Goal: Consume media (video, audio): Watch videos, listen to music or podcasts

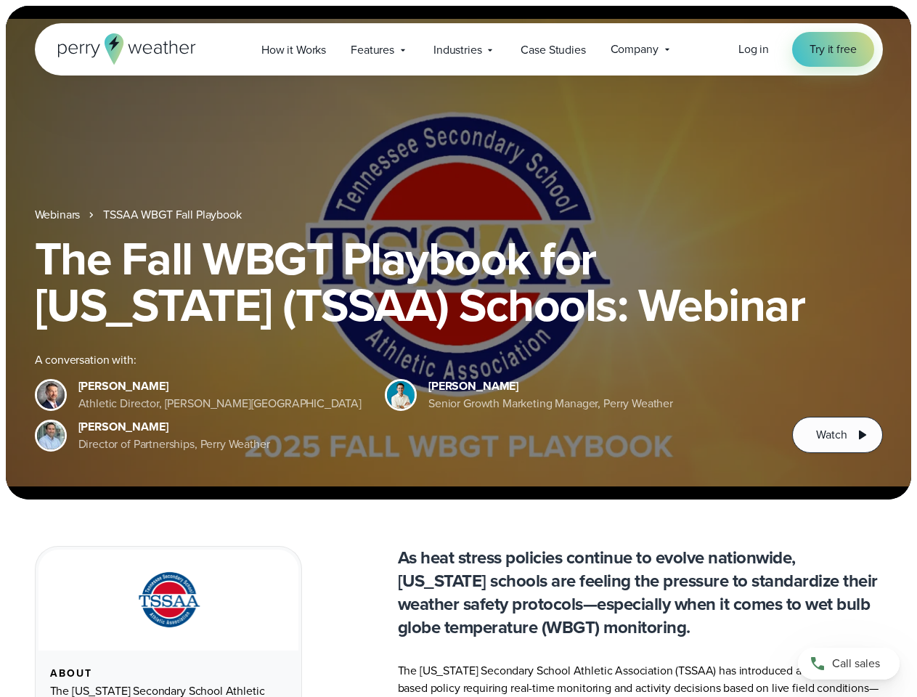
click at [458, 348] on div "The Fall WBGT Playbook for [US_STATE] (TSSAA) Schools: Webinar A conversation w…" at bounding box center [459, 344] width 848 height 218
click at [458, 49] on span "Industries" at bounding box center [457, 49] width 48 height 17
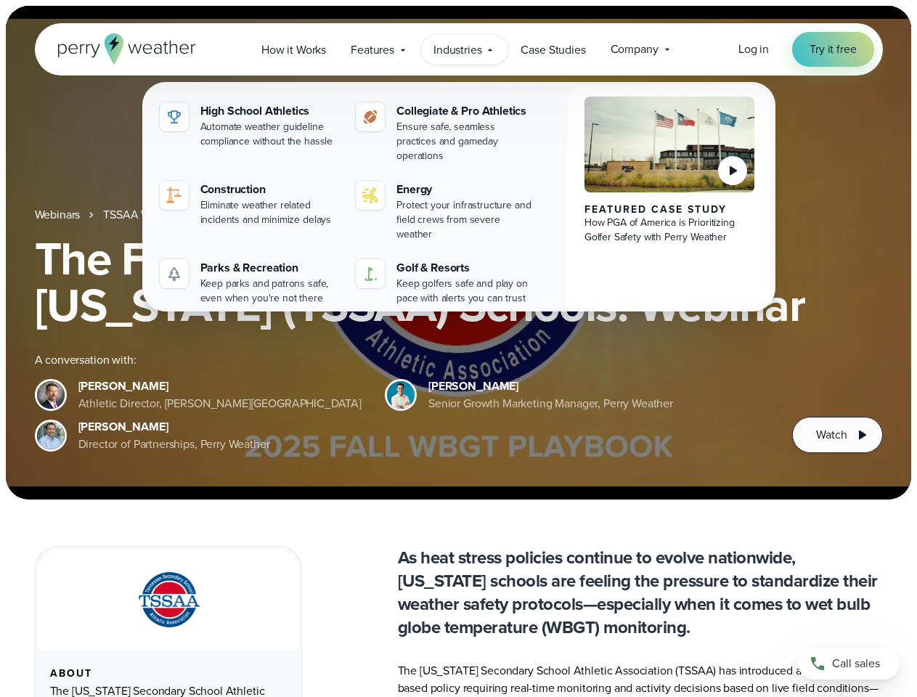
click at [458, 253] on h1 "The Fall WBGT Playbook for [US_STATE] (TSSAA) Schools: Webinar" at bounding box center [459, 281] width 848 height 93
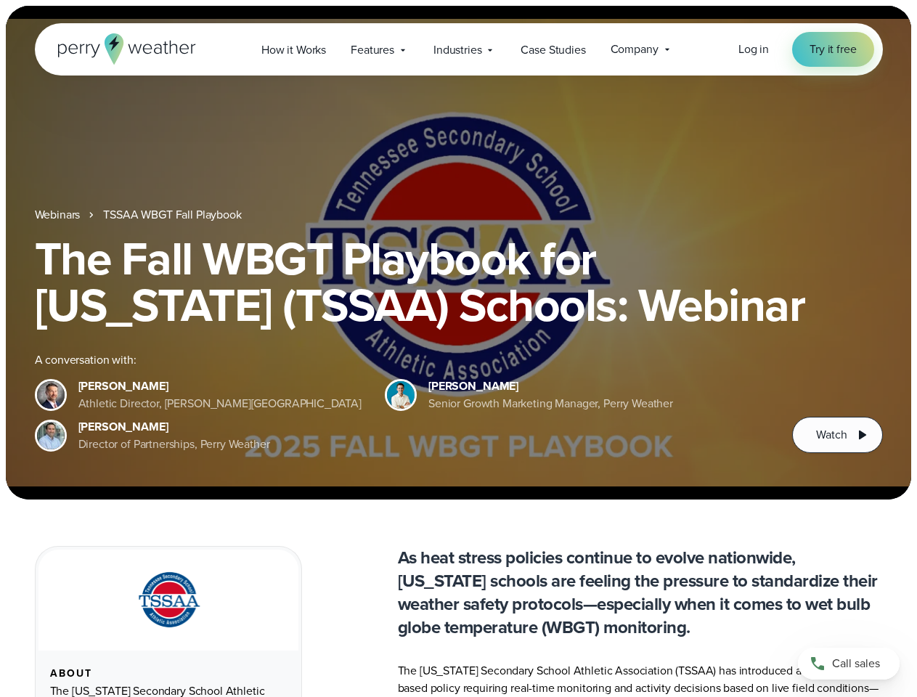
click at [173, 215] on link "TSSAA WBGT Fall Playbook" at bounding box center [172, 214] width 138 height 17
click at [837, 435] on span "Watch" at bounding box center [831, 434] width 30 height 17
